Goal: Information Seeking & Learning: Learn about a topic

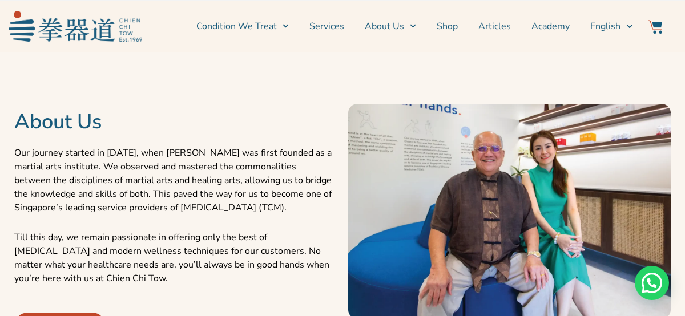
scroll to position [395, 0]
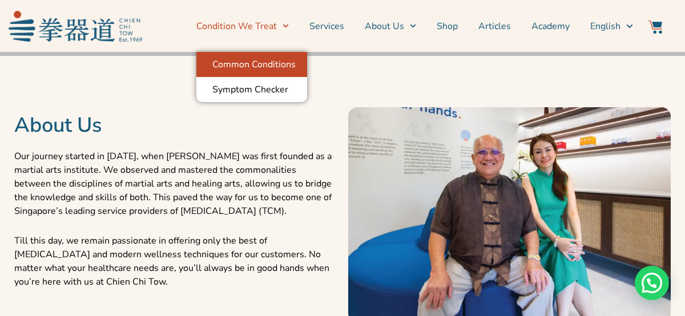
click at [268, 68] on link "Common Conditions" at bounding box center [251, 64] width 111 height 25
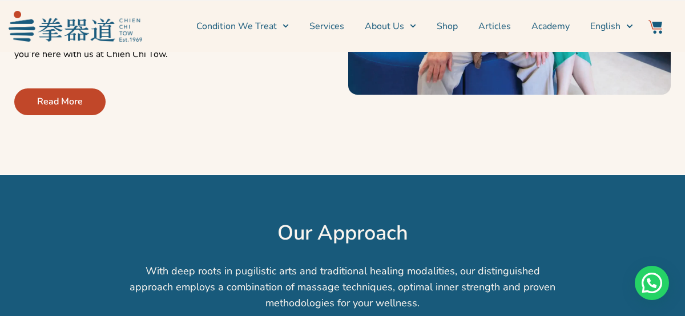
scroll to position [635, 0]
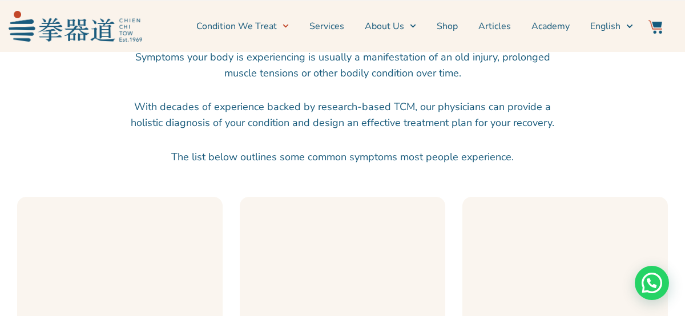
scroll to position [421, 0]
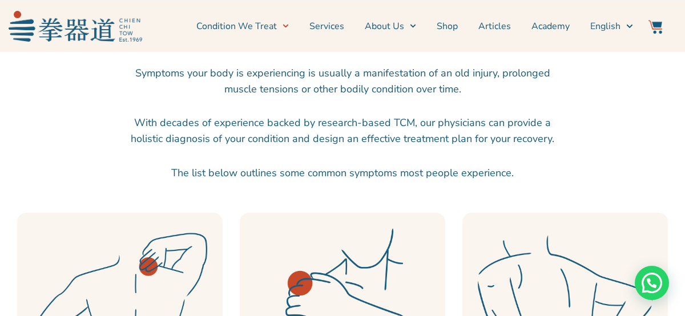
click at [244, 193] on div "Symptoms your body is experiencing is usually a manifestation of an old injury,…" at bounding box center [342, 132] width 428 height 134
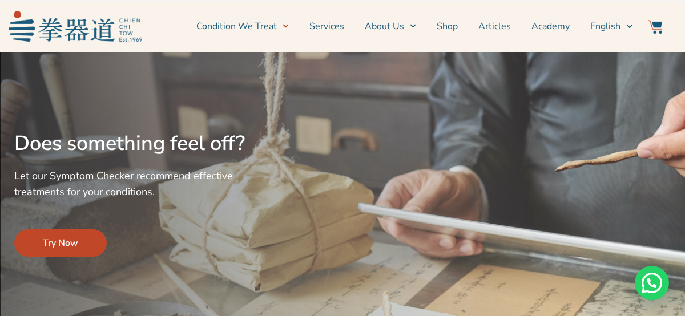
scroll to position [0, 0]
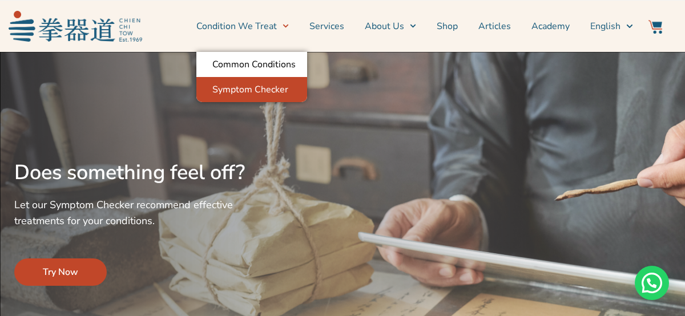
click at [251, 87] on link "Symptom Checker" at bounding box center [251, 89] width 111 height 25
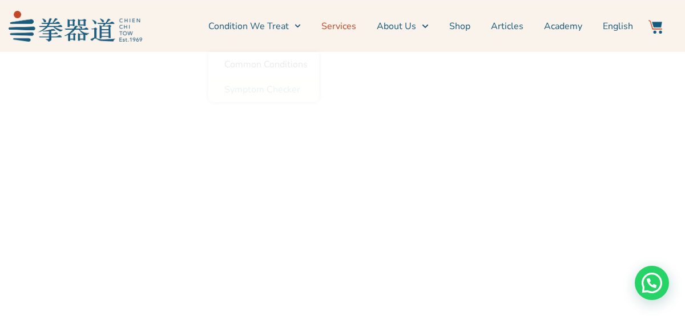
click at [348, 26] on link "Services" at bounding box center [338, 26] width 35 height 29
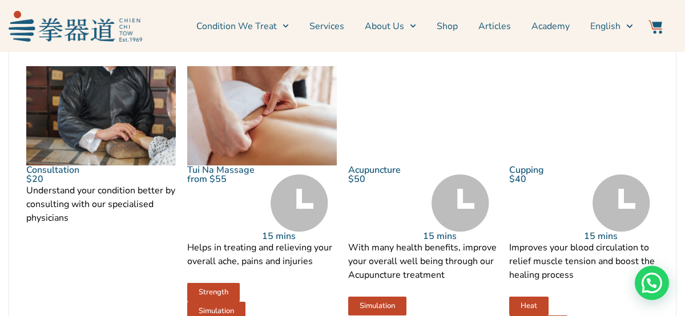
scroll to position [1242, 0]
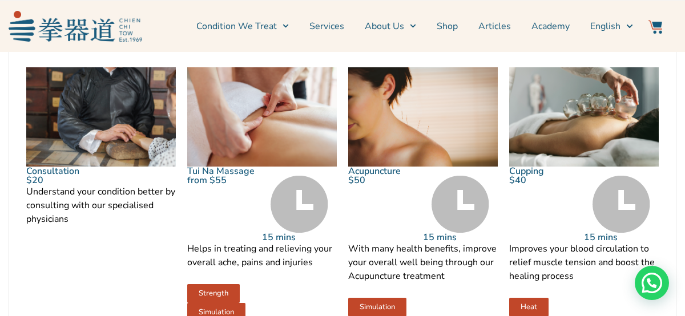
click at [259, 152] on img at bounding box center [262, 117] width 150 height 100
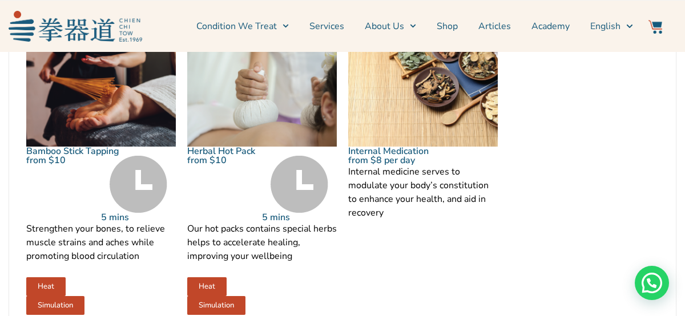
scroll to position [1554, 0]
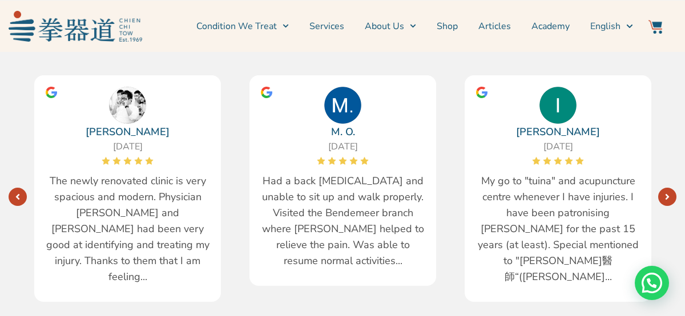
scroll to position [2262, 0]
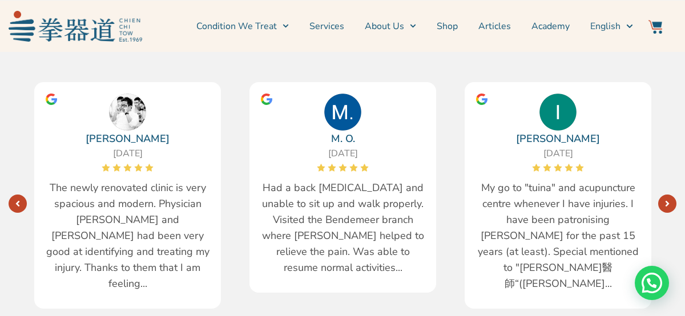
click at [665, 199] on icon "Next" at bounding box center [667, 203] width 5 height 9
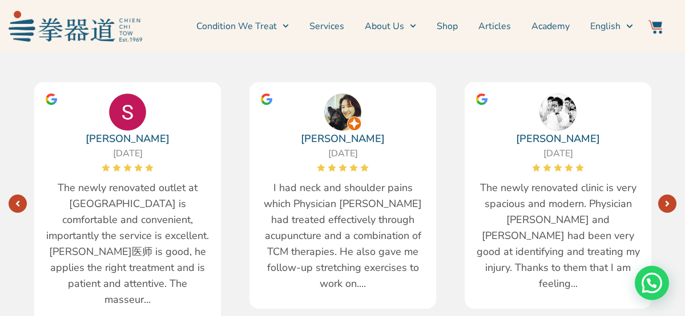
click at [665, 199] on icon "Next" at bounding box center [667, 203] width 5 height 9
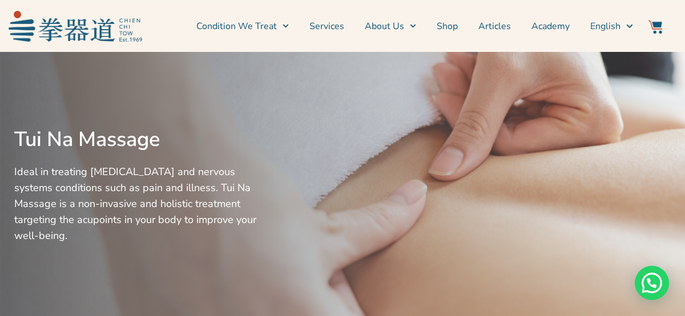
scroll to position [0, 0]
